Goal: Share content

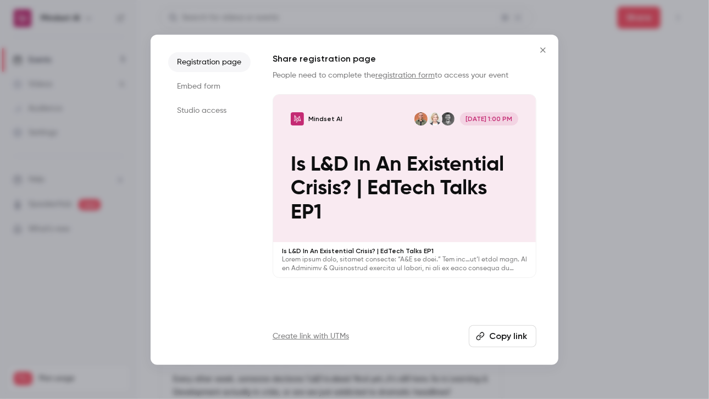
click at [85, 175] on div at bounding box center [354, 199] width 709 height 399
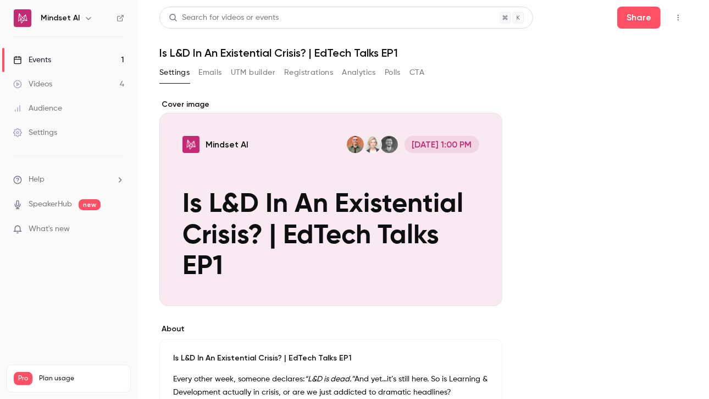
click at [459, 217] on div "Cover image" at bounding box center [330, 202] width 343 height 207
click at [0, 0] on input "Mindset AI Sep 30, 1:00 PM Is L&D In An Existential Crisis? | EdTech Talks EP1" at bounding box center [0, 0] width 0 height 0
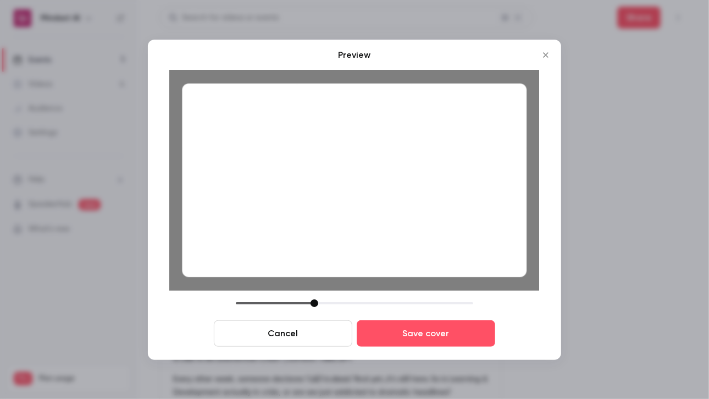
drag, startPoint x: 389, startPoint y: 202, endPoint x: 378, endPoint y: 144, distance: 58.9
click at [378, 144] on div at bounding box center [354, 180] width 345 height 194
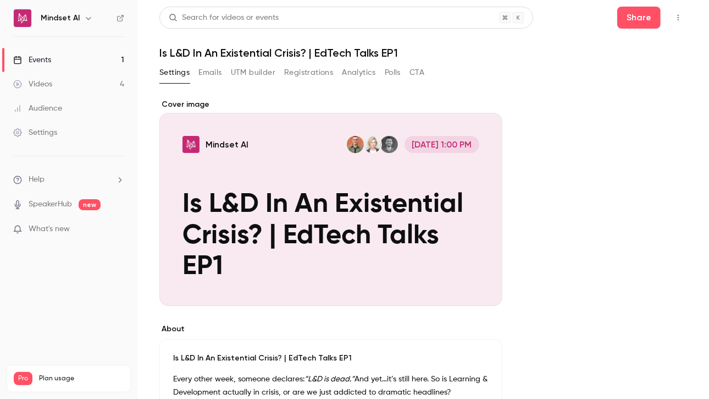
click at [322, 187] on div "Cover image" at bounding box center [330, 202] width 343 height 207
click at [0, 0] on input "Mindset AI Sep 30, 1:00 PM Is L&D In An Existential Crisis? | EdTech Talks EP1" at bounding box center [0, 0] width 0 height 0
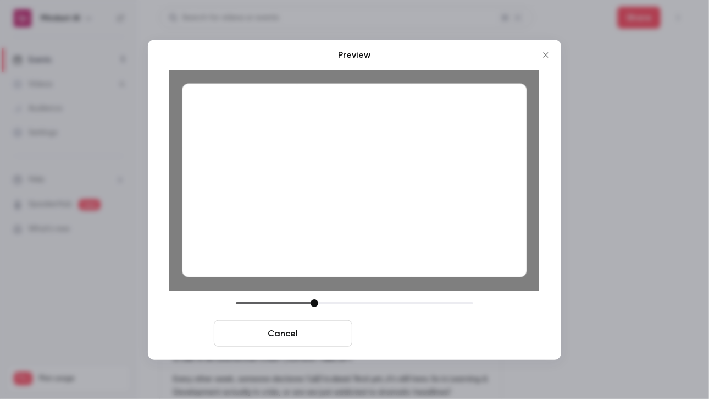
click at [427, 328] on button "Save cover" at bounding box center [426, 333] width 139 height 26
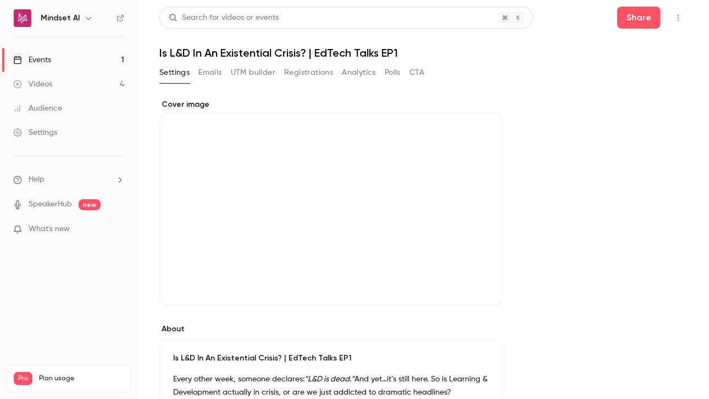
click at [319, 194] on div "Cover image" at bounding box center [330, 202] width 343 height 207
click at [0, 0] on input "Cover image" at bounding box center [0, 0] width 0 height 0
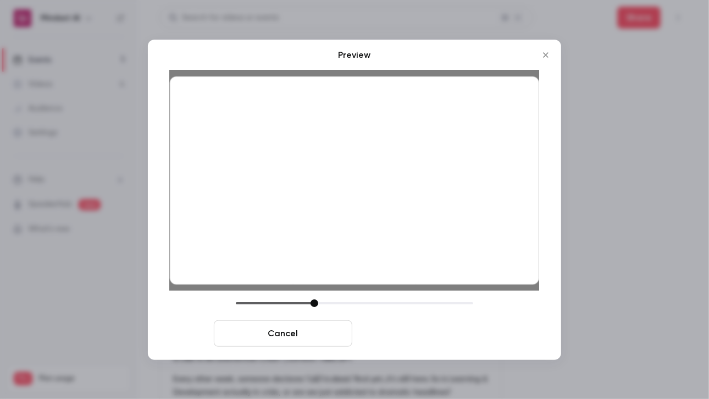
click at [460, 333] on button "Save cover" at bounding box center [426, 333] width 139 height 26
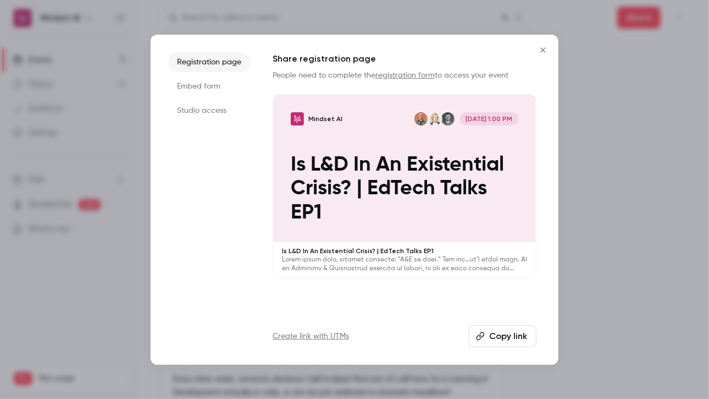
click at [705, 313] on div at bounding box center [354, 199] width 709 height 399
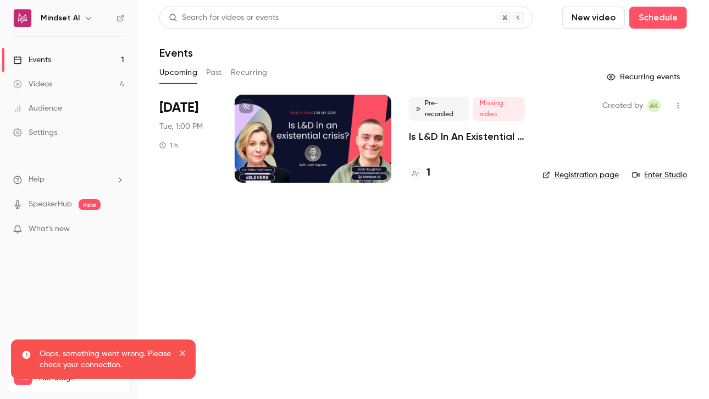
click at [440, 134] on p "Is L&D In An Existential Crisis? | EdTech Talks EP1" at bounding box center [467, 136] width 116 height 13
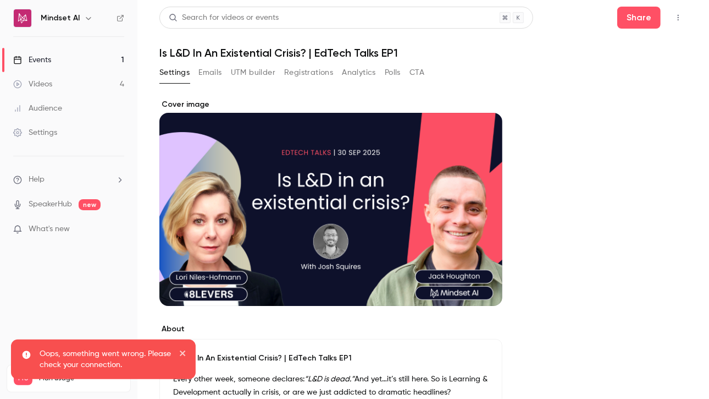
click at [621, 32] on header "Search for videos or events Share Is L&D In An Existential Crisis? | EdTech Tal…" at bounding box center [423, 33] width 528 height 53
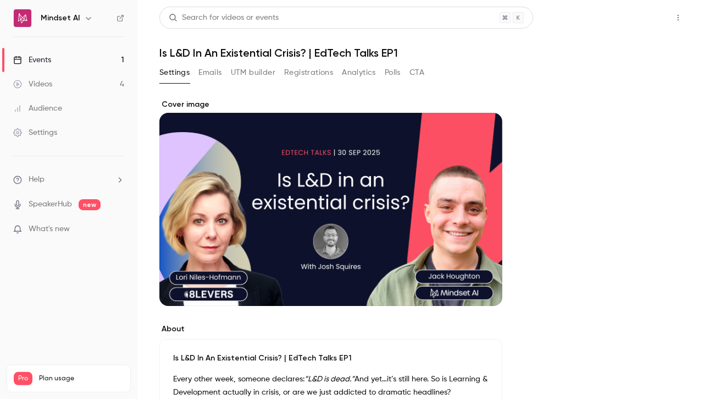
click at [627, 16] on button "Share" at bounding box center [638, 18] width 43 height 22
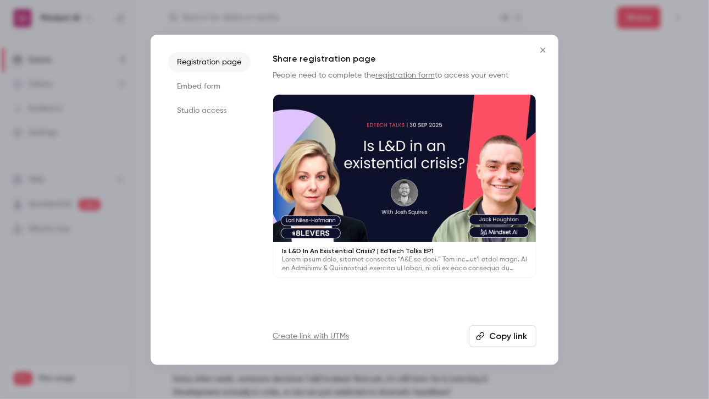
click at [522, 339] on button "Copy link" at bounding box center [503, 336] width 68 height 22
